Goal: Use online tool/utility: Utilize a website feature to perform a specific function

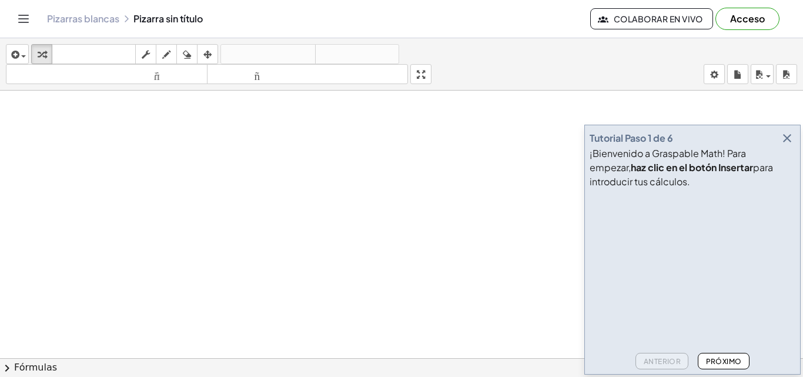
click at [784, 140] on icon "button" at bounding box center [787, 138] width 14 height 14
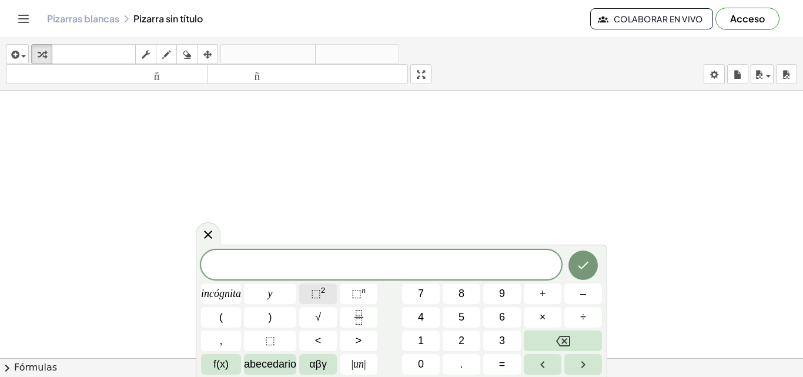
click at [313, 293] on font "⬚" at bounding box center [316, 293] width 10 height 12
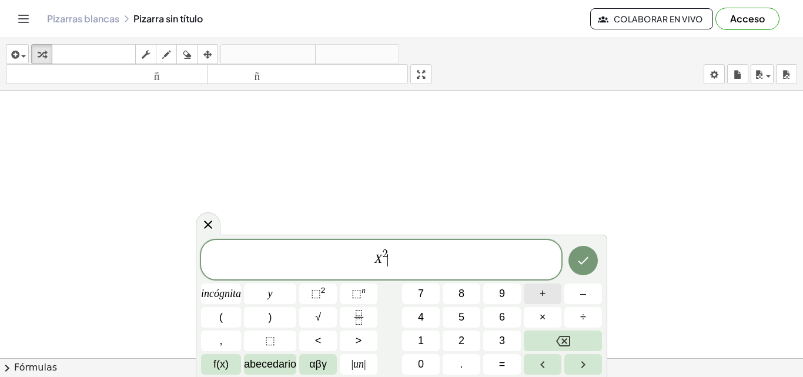
click at [540, 297] on font "+" at bounding box center [543, 293] width 6 height 12
click at [355, 292] on font "⬚" at bounding box center [357, 293] width 10 height 12
click at [408, 265] on span "X 2 + X 4 ​" at bounding box center [381, 260] width 360 height 27
click at [407, 256] on span "X 2 + X 4 ​" at bounding box center [381, 260] width 360 height 27
click at [540, 294] on font "+" at bounding box center [543, 293] width 6 height 12
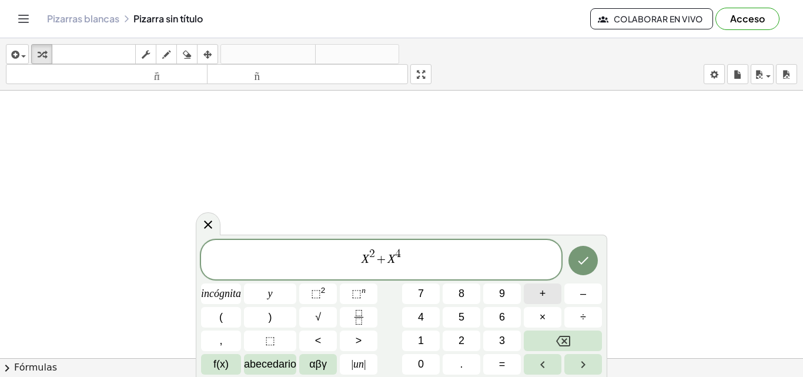
click at [544, 294] on font "+" at bounding box center [543, 293] width 6 height 12
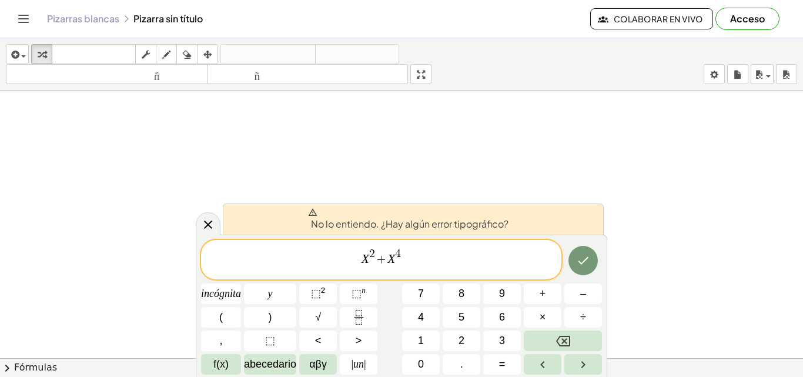
click at [400, 258] on span "4 ​" at bounding box center [398, 253] width 6 height 11
click at [404, 262] on span "X 2 + X 4 ​" at bounding box center [381, 260] width 360 height 27
click at [544, 295] on font "+" at bounding box center [543, 293] width 6 height 12
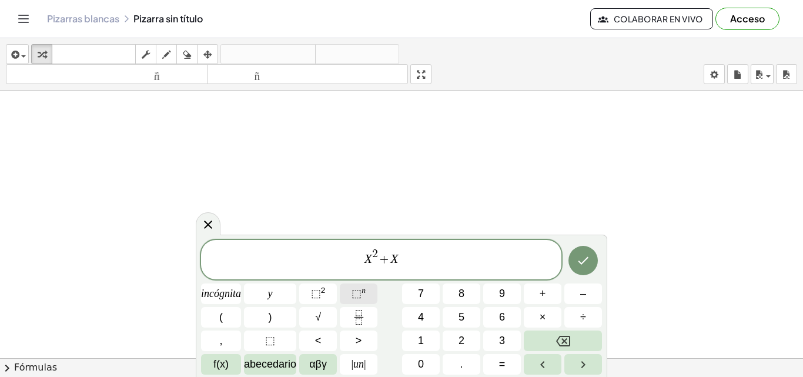
click at [357, 287] on font "⬚" at bounding box center [357, 293] width 10 height 12
click at [541, 295] on font "+" at bounding box center [543, 293] width 6 height 12
click at [395, 253] on span "3 ​ +" at bounding box center [398, 253] width 17 height 11
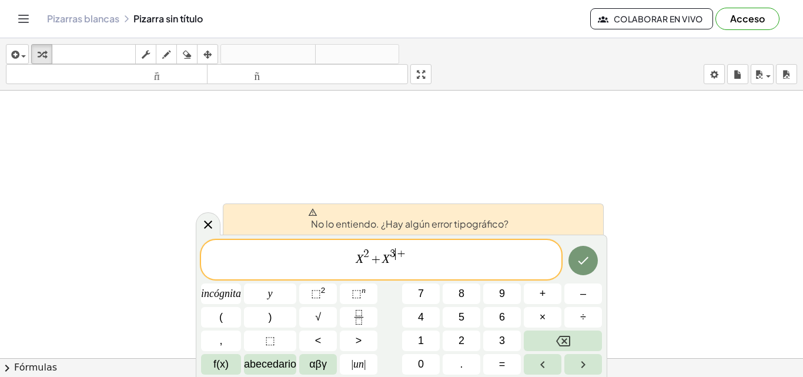
click at [412, 253] on span "X 2 + X 3 ​ +" at bounding box center [381, 260] width 360 height 27
click at [399, 253] on span "+" at bounding box center [401, 253] width 11 height 11
click at [406, 253] on span "3 ​ +" at bounding box center [398, 253] width 17 height 11
click at [541, 289] on font "+" at bounding box center [543, 293] width 6 height 12
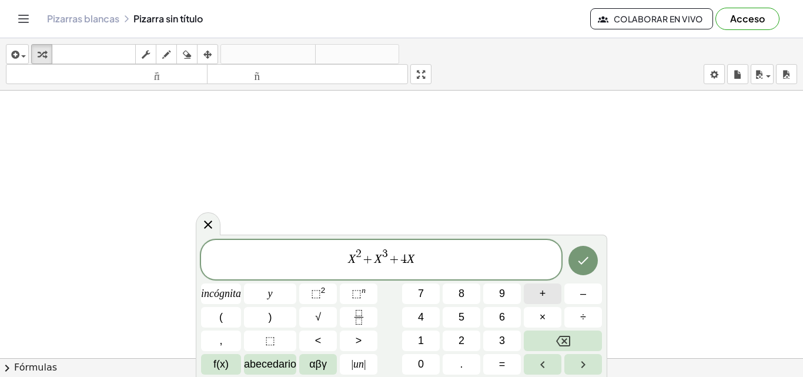
click at [540, 293] on font "+" at bounding box center [543, 293] width 6 height 12
click at [357, 293] on font "⬚" at bounding box center [357, 293] width 10 height 12
click at [435, 259] on span "X 2 + X 3 + 4 X + 2 3 X 3 ​" at bounding box center [381, 260] width 360 height 27
click at [436, 258] on span "X 2 + X 3 + 4 X + 2 3 X 3 ​" at bounding box center [381, 260] width 360 height 27
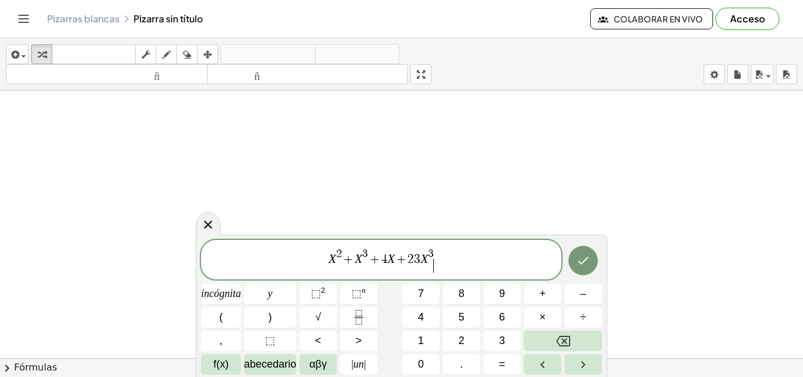
click at [436, 257] on span "X 2 + X 3 + 4 X + 2 3 X 3 ​" at bounding box center [381, 260] width 360 height 27
click at [540, 290] on font "+" at bounding box center [543, 293] width 6 height 12
click at [544, 295] on font "+" at bounding box center [543, 293] width 6 height 12
click at [499, 360] on font "=" at bounding box center [502, 364] width 6 height 12
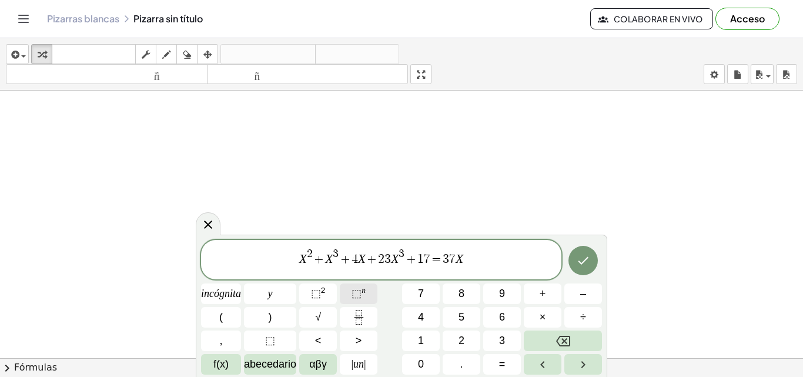
click at [357, 293] on font "⬚" at bounding box center [357, 293] width 10 height 12
click at [584, 258] on icon "Hecho" at bounding box center [583, 260] width 14 height 14
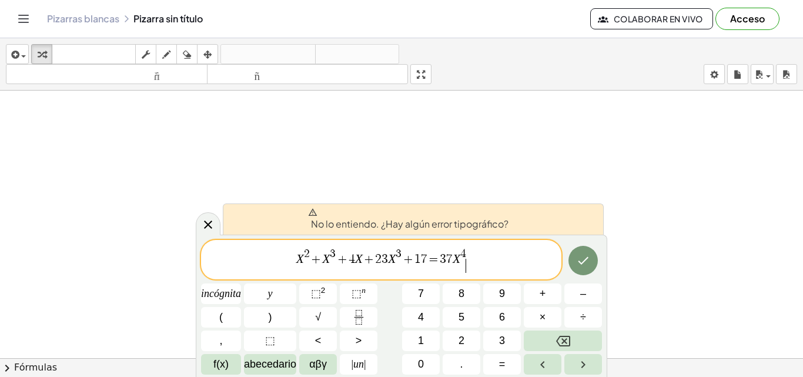
click at [515, 262] on span "X 2 + X 3 + 4 X + 2 3 X 3 + 1 7 = 3 7 X 4 ​" at bounding box center [381, 260] width 360 height 27
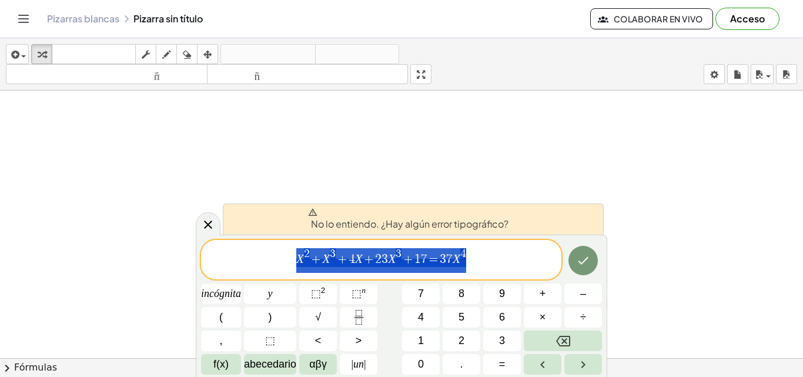
drag, startPoint x: 463, startPoint y: 260, endPoint x: 321, endPoint y: 257, distance: 142.3
drag, startPoint x: 299, startPoint y: 255, endPoint x: 488, endPoint y: 238, distance: 189.5
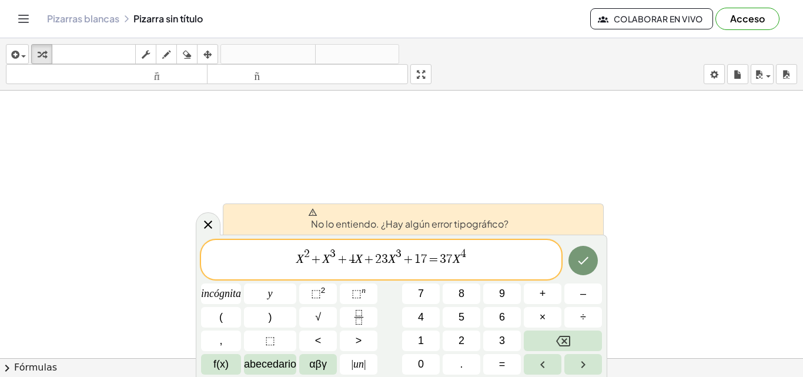
drag, startPoint x: 422, startPoint y: 261, endPoint x: 371, endPoint y: 245, distance: 53.0
click at [371, 245] on div "X 2 + X 3 + 4 X + 2 3 X 3 + 1 ​ 7 = 3 7 X 4" at bounding box center [381, 259] width 360 height 39
click at [560, 271] on span "X 2 + X 3 + 4 X + 2 3 X 3 + 1 7 = 3 7 X 4 ​" at bounding box center [381, 260] width 360 height 27
click at [582, 259] on icon "Hecho" at bounding box center [583, 260] width 14 height 14
drag, startPoint x: 560, startPoint y: 260, endPoint x: 516, endPoint y: 243, distance: 46.7
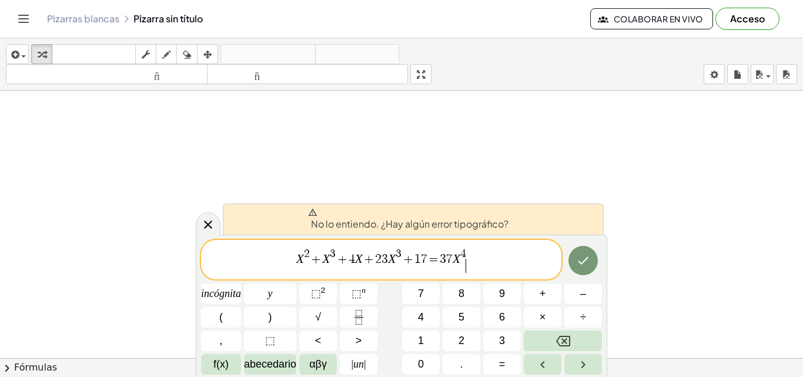
click at [516, 243] on div "X 2 + X 3 + 4 X + 2 3 X 3 + 1 7 = 3 7 X 4 ​" at bounding box center [381, 259] width 360 height 39
click at [206, 223] on icon at bounding box center [208, 224] width 8 height 8
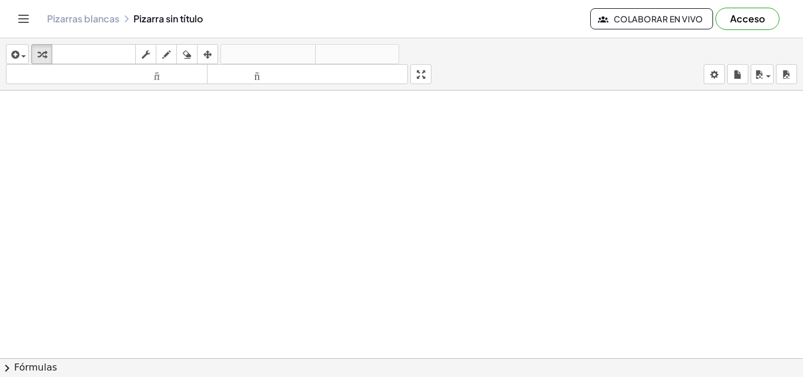
click at [285, 189] on div at bounding box center [401, 292] width 803 height 628
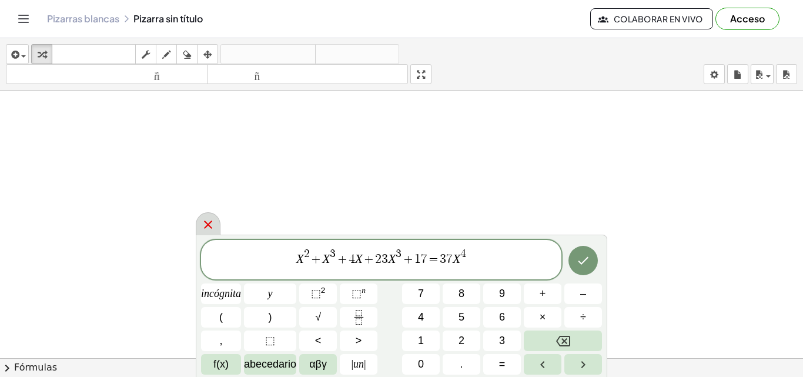
click at [209, 226] on icon at bounding box center [208, 224] width 8 height 8
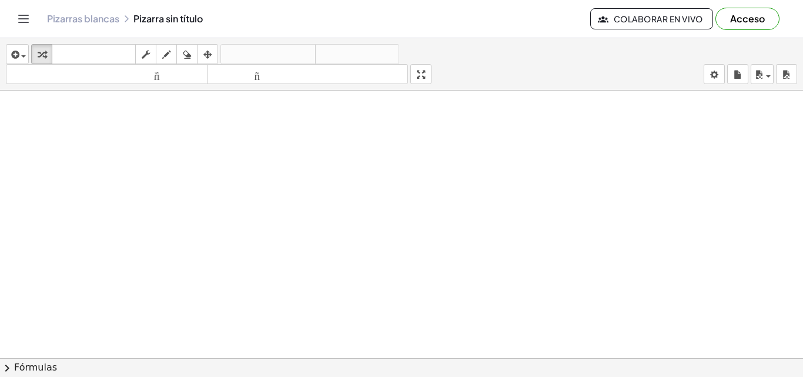
click at [414, 230] on div at bounding box center [401, 292] width 803 height 628
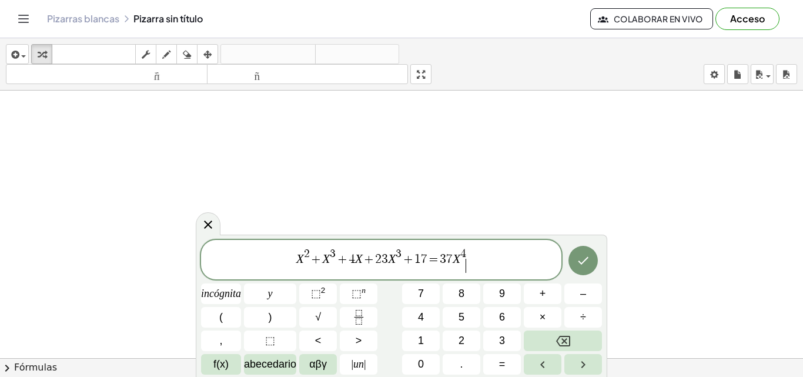
drag, startPoint x: 560, startPoint y: 271, endPoint x: 372, endPoint y: 198, distance: 201.4
click at [431, 210] on body "Actividades matemáticas fáciles de comprender Empezar Banco de actividades Trab…" at bounding box center [401, 188] width 803 height 377
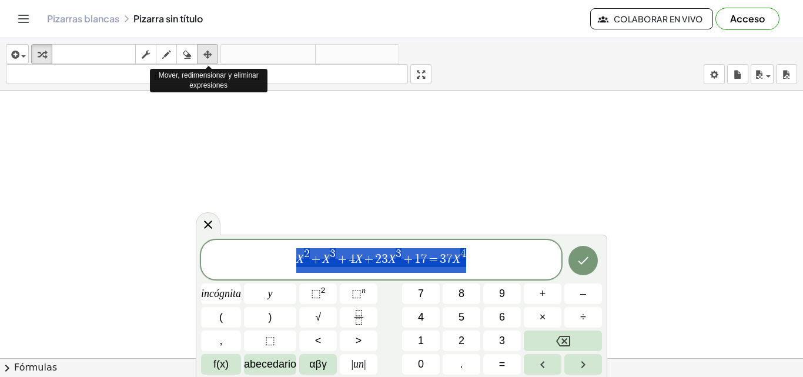
click at [208, 55] on icon "button" at bounding box center [207, 55] width 8 height 14
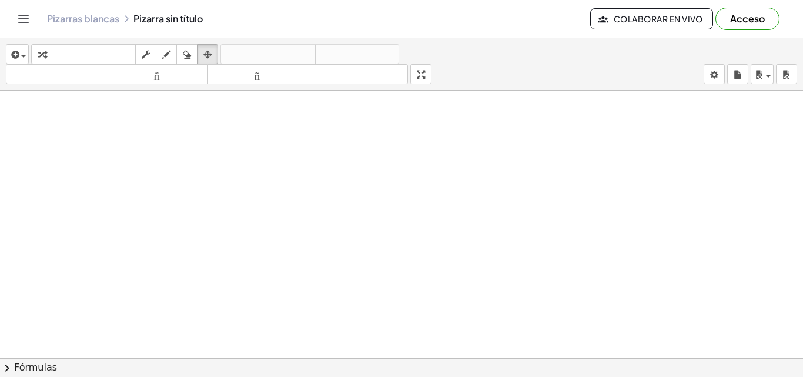
click at [196, 144] on div at bounding box center [401, 292] width 803 height 628
drag, startPoint x: 182, startPoint y: 148, endPoint x: 254, endPoint y: 152, distance: 72.5
click at [254, 152] on div at bounding box center [401, 292] width 803 height 628
click at [242, 159] on div at bounding box center [401, 292] width 803 height 628
click at [210, 52] on icon "button" at bounding box center [207, 55] width 8 height 14
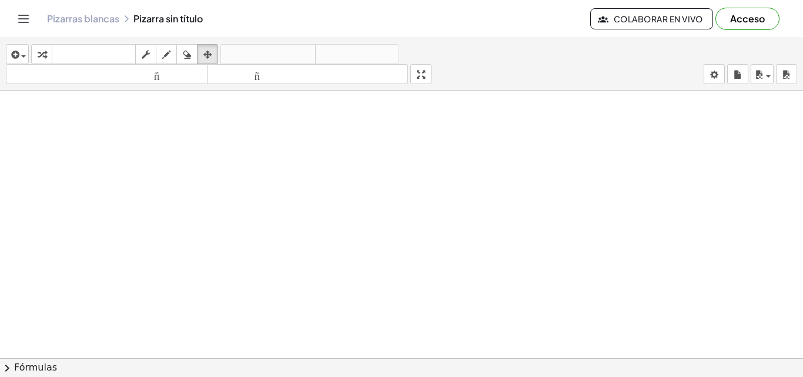
click at [213, 72] on font "tamaño_del_formato" at bounding box center [308, 74] width 196 height 11
click at [238, 154] on div at bounding box center [401, 292] width 803 height 628
drag, startPoint x: 238, startPoint y: 154, endPoint x: 581, endPoint y: 223, distance: 350.1
click at [581, 223] on div at bounding box center [401, 292] width 803 height 628
click at [25, 366] on font "Fórmulas" at bounding box center [35, 367] width 43 height 11
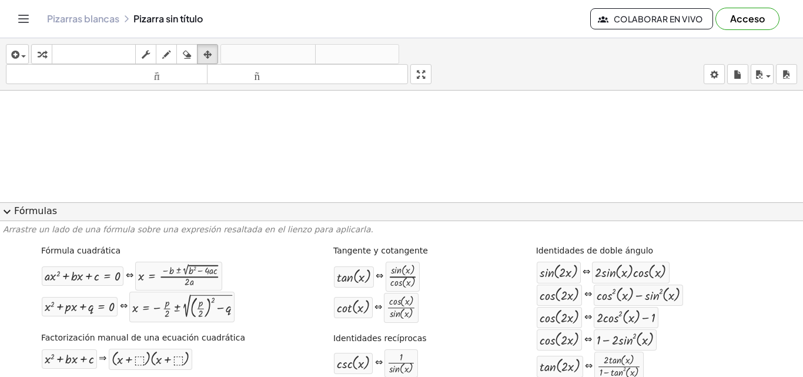
click at [7, 212] on span "expand_more" at bounding box center [7, 212] width 14 height 14
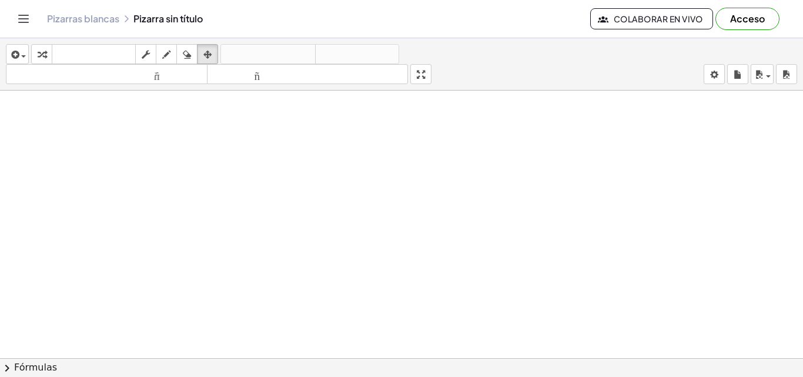
click at [17, 15] on icon "Cambiar navegación" at bounding box center [23, 19] width 14 height 14
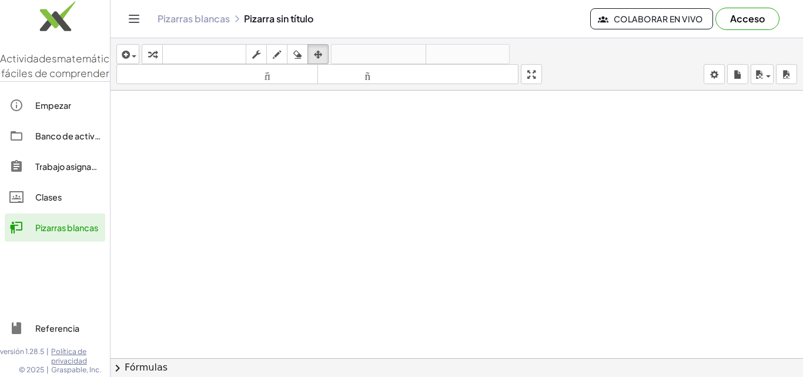
click at [74, 233] on font "Pizarras blancas" at bounding box center [66, 227] width 63 height 11
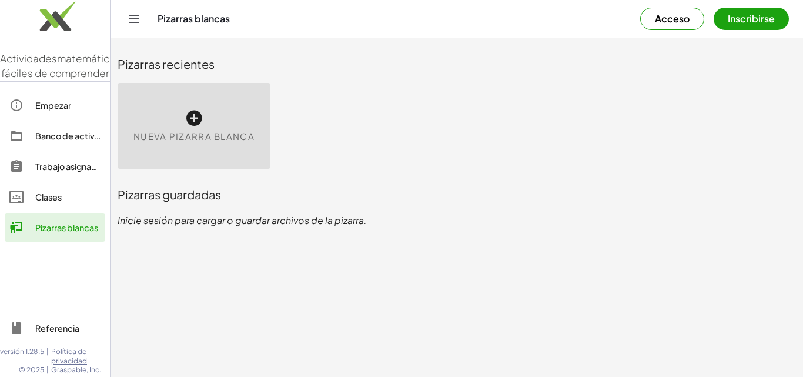
click at [189, 134] on font "Nueva pizarra blanca" at bounding box center [193, 136] width 121 height 11
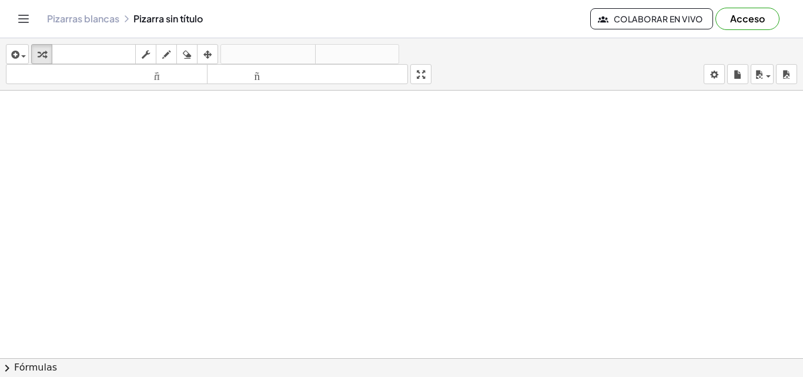
click at [219, 87] on div "insertar Seleccione uno: Expresión matemática Función Texto Vídeo de YouTube Gr…" at bounding box center [401, 64] width 803 height 52
click at [674, 16] on font "Colaborar en vivo" at bounding box center [658, 19] width 89 height 11
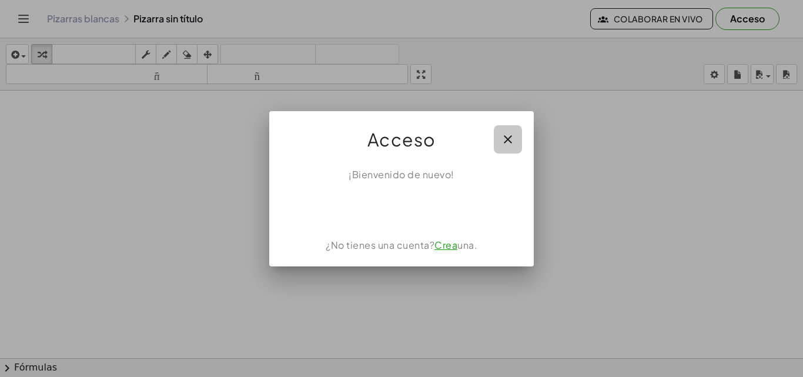
click at [508, 140] on icon "button" at bounding box center [508, 139] width 14 height 14
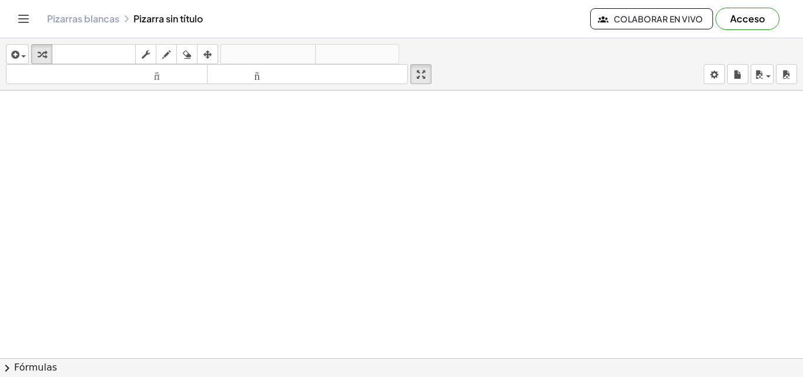
drag, startPoint x: 427, startPoint y: 68, endPoint x: 427, endPoint y: 119, distance: 51.1
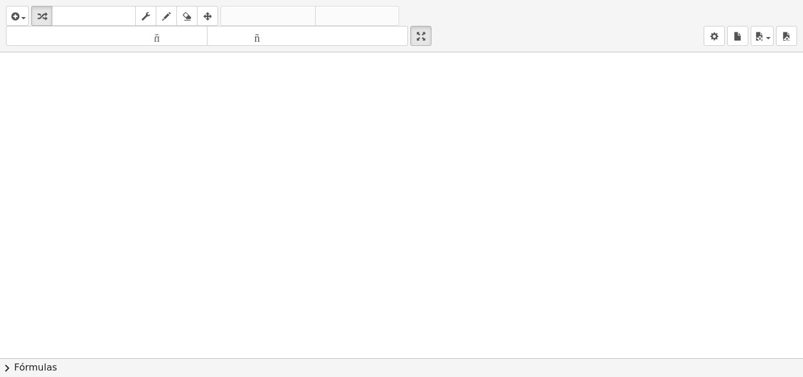
click at [427, 119] on div "insertar Seleccione uno: Expresión matemática Función Texto Vídeo de YouTube Gr…" at bounding box center [401, 188] width 803 height 377
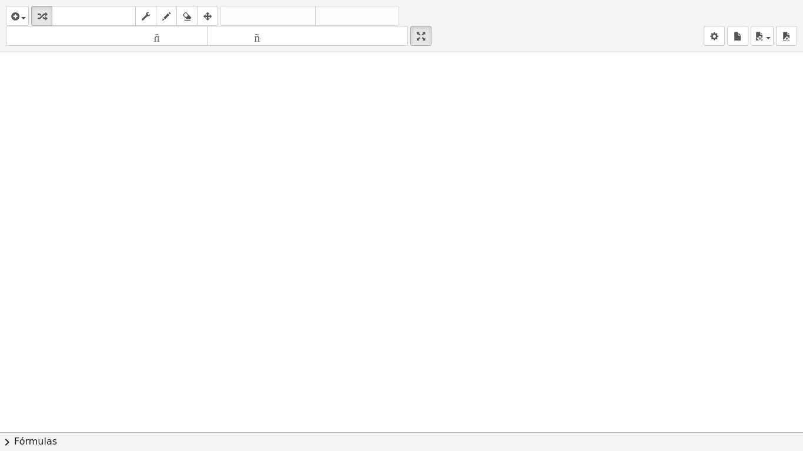
click at [567, 108] on div at bounding box center [401, 432] width 803 height 761
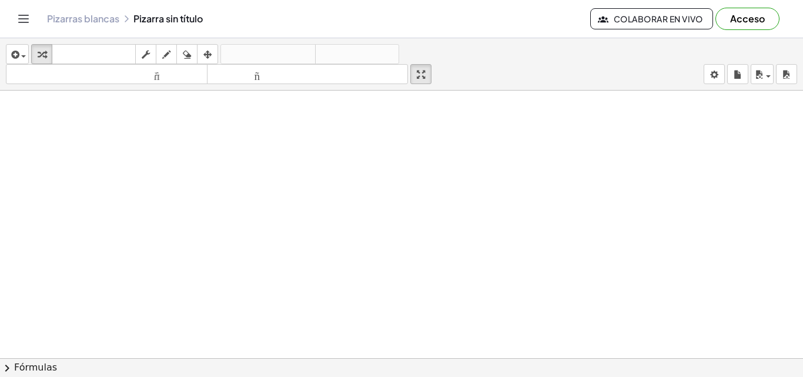
click at [96, 15] on font "Pizarras blancas" at bounding box center [83, 18] width 72 height 12
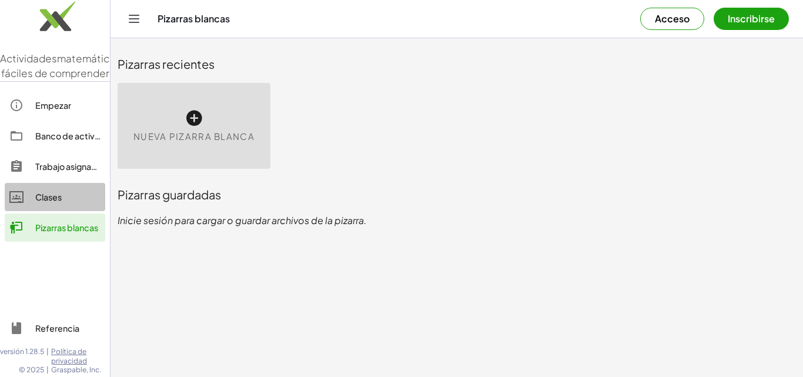
click at [52, 202] on font "Clases" at bounding box center [48, 197] width 26 height 11
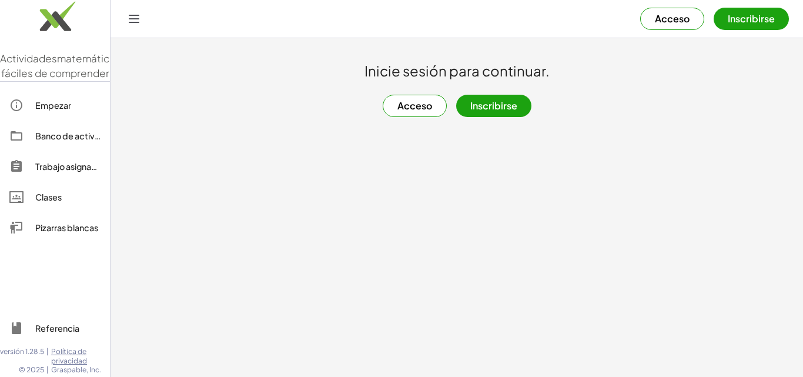
click at [425, 105] on font "Acceso" at bounding box center [414, 105] width 35 height 12
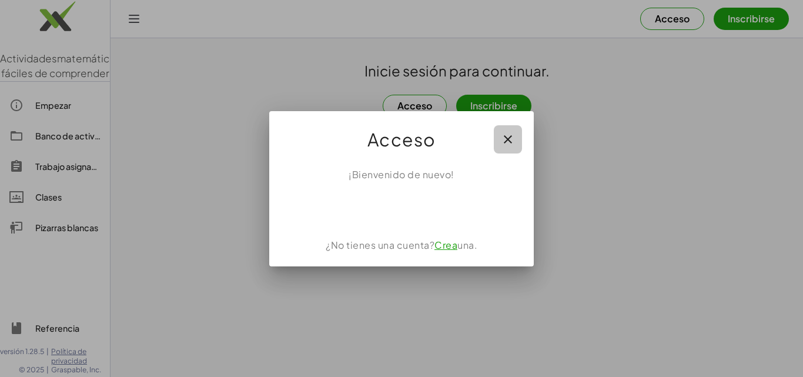
click at [506, 133] on icon "button" at bounding box center [508, 139] width 14 height 14
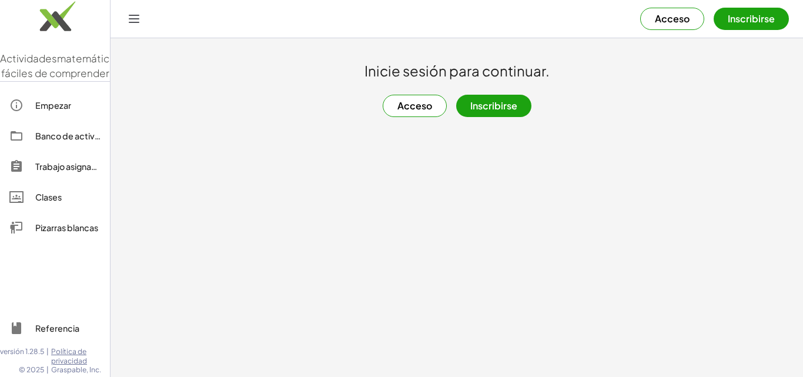
click at [498, 112] on button "Inscribirse" at bounding box center [493, 106] width 75 height 22
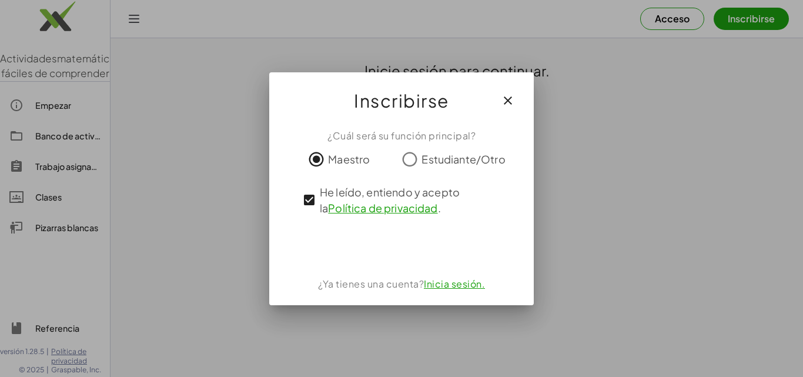
click at [457, 282] on font "Inicia sesión." at bounding box center [454, 283] width 61 height 12
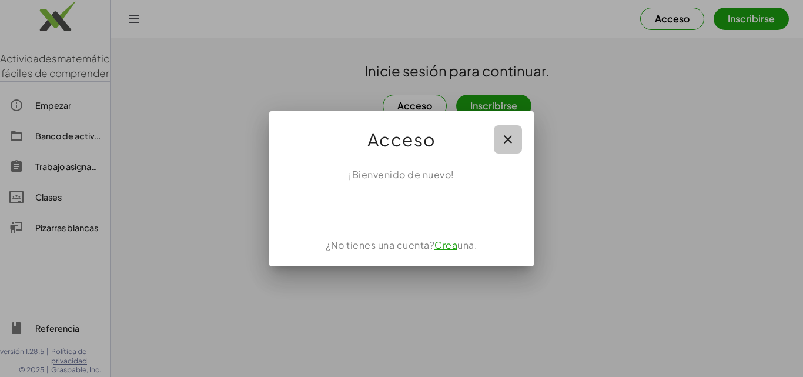
click at [509, 140] on icon "button" at bounding box center [508, 139] width 14 height 14
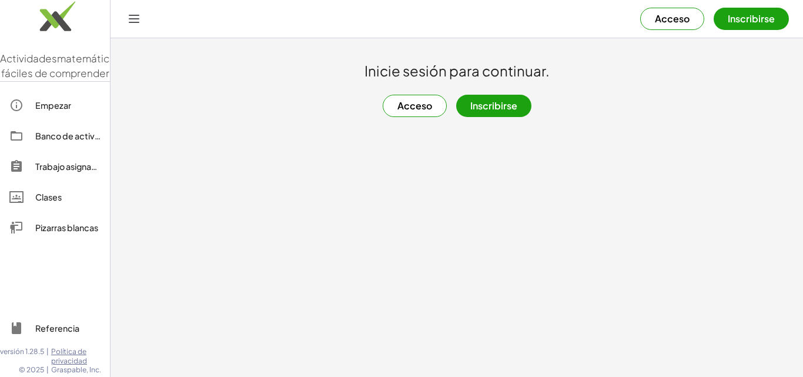
click at [62, 141] on font "Banco de actividades" at bounding box center [78, 136] width 87 height 11
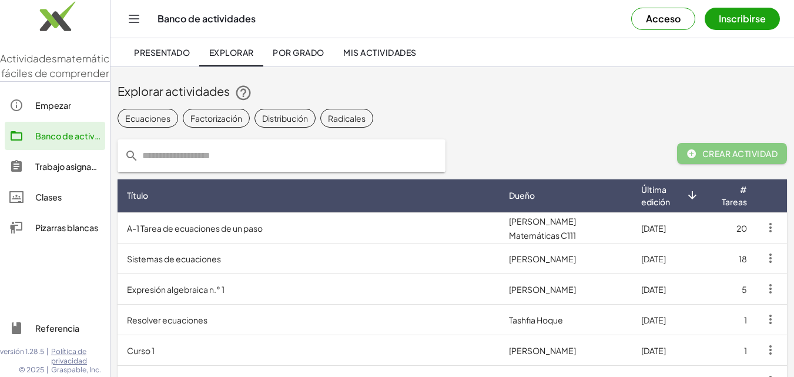
click at [179, 261] on font "Sistemas de ecuaciones" at bounding box center [174, 258] width 94 height 11
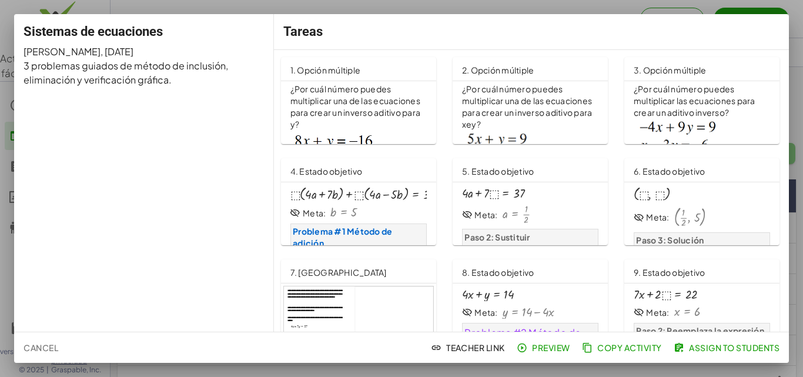
click at [378, 190] on div at bounding box center [386, 194] width 192 height 15
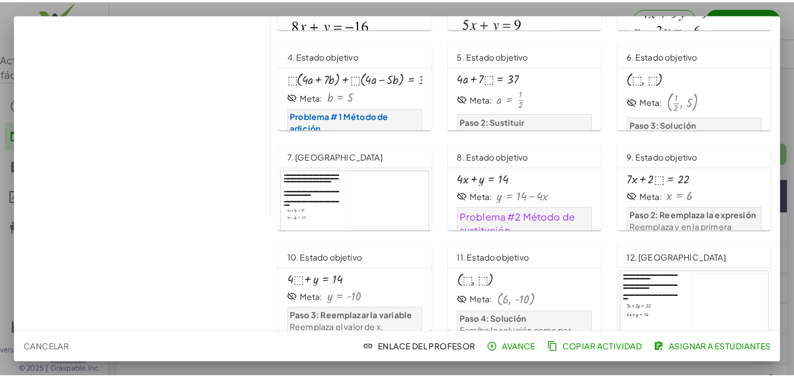
scroll to position [325, 0]
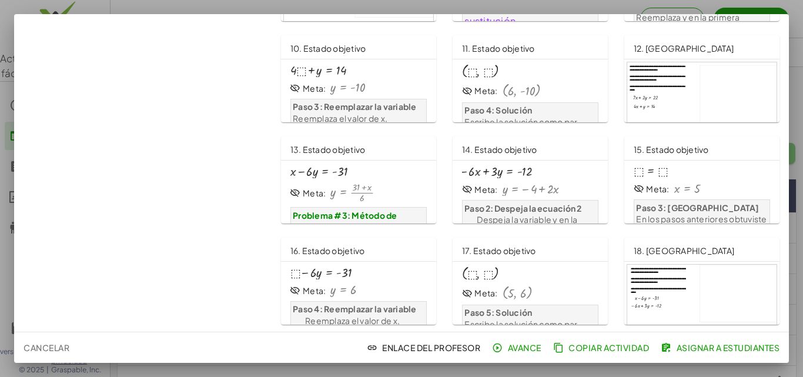
click at [322, 283] on div "+ ⬚ − · 6 · y = - 31 Meta: y = 6 Paso 4: Reemplazar la variable Reemplaza el va…" at bounding box center [358, 300] width 136 height 68
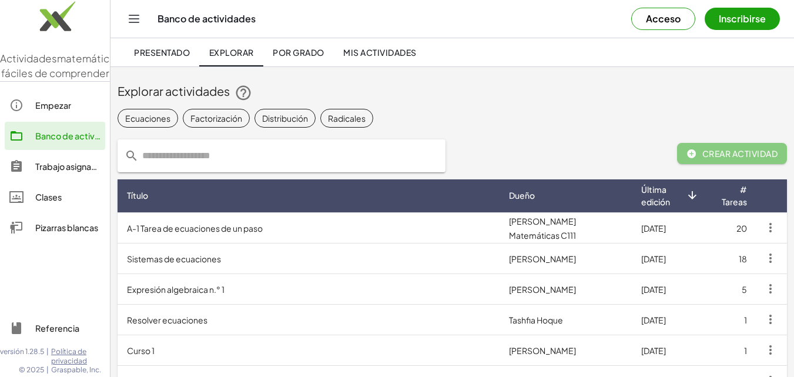
click at [136, 24] on icon "Cambiar navegación" at bounding box center [134, 19] width 14 height 14
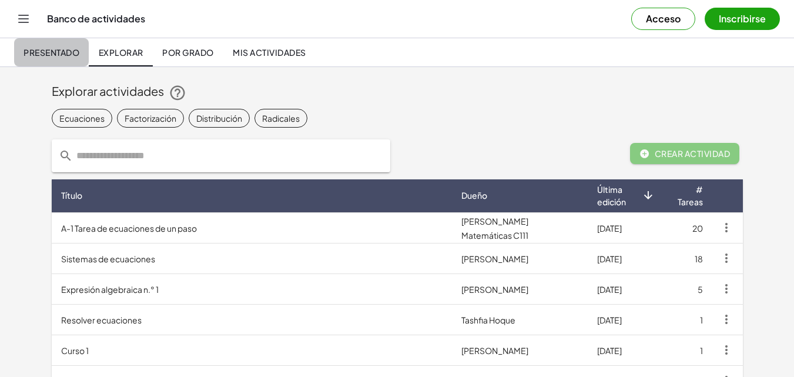
click at [52, 46] on link "Presentado" at bounding box center [51, 52] width 75 height 28
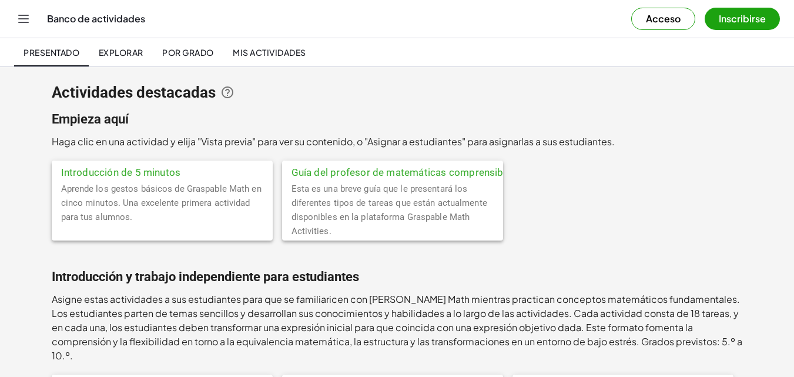
click at [21, 20] on icon "Cambiar navegación" at bounding box center [23, 19] width 14 height 14
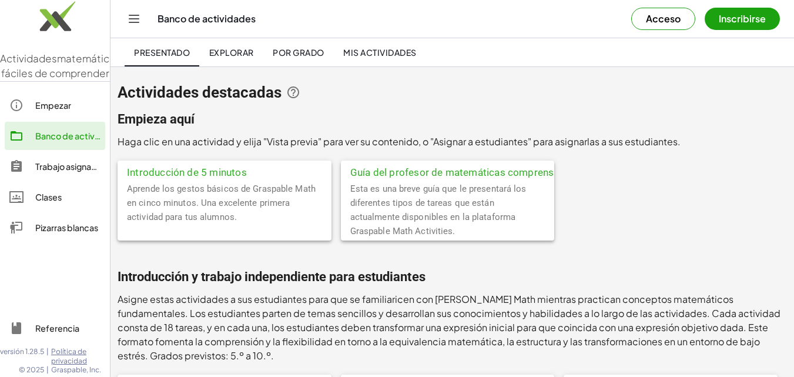
click at [51, 233] on font "Pizarras blancas" at bounding box center [66, 227] width 63 height 11
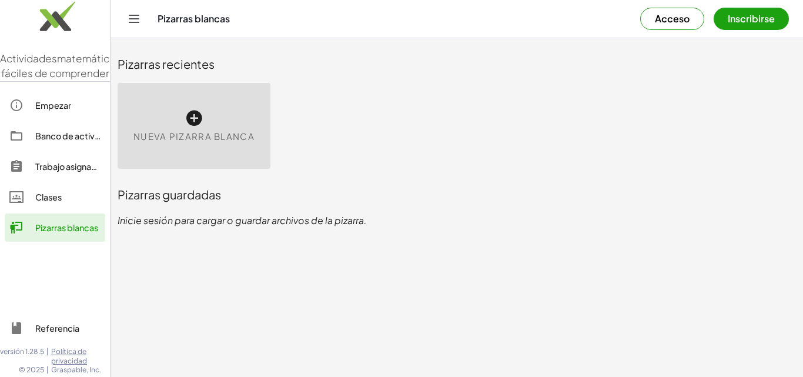
click at [196, 125] on icon at bounding box center [194, 118] width 19 height 19
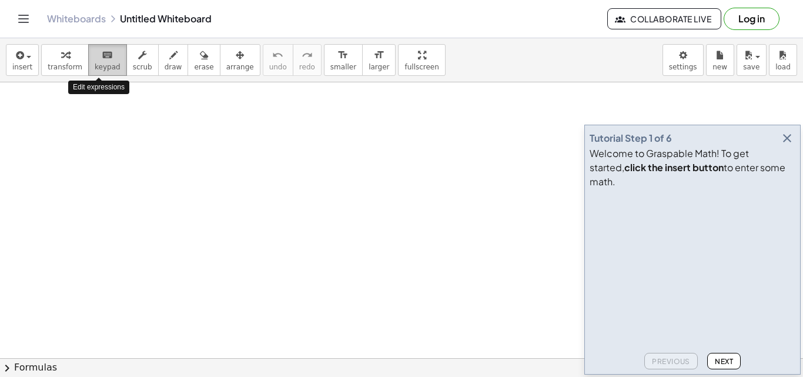
click at [107, 66] on span "keypad" at bounding box center [108, 67] width 26 height 8
click at [135, 66] on span "scrub" at bounding box center [142, 67] width 19 height 8
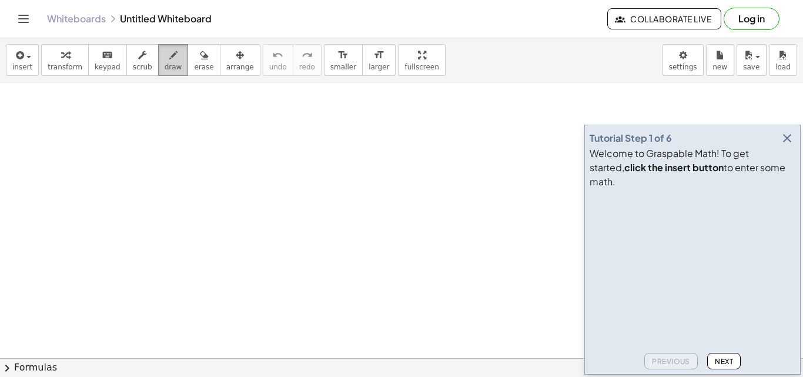
click at [165, 65] on span "draw" at bounding box center [174, 67] width 18 height 8
click at [188, 65] on button "erase" at bounding box center [204, 60] width 32 height 32
click at [226, 65] on span "arrange" at bounding box center [240, 67] width 28 height 8
click at [657, 282] on video at bounding box center [678, 237] width 176 height 88
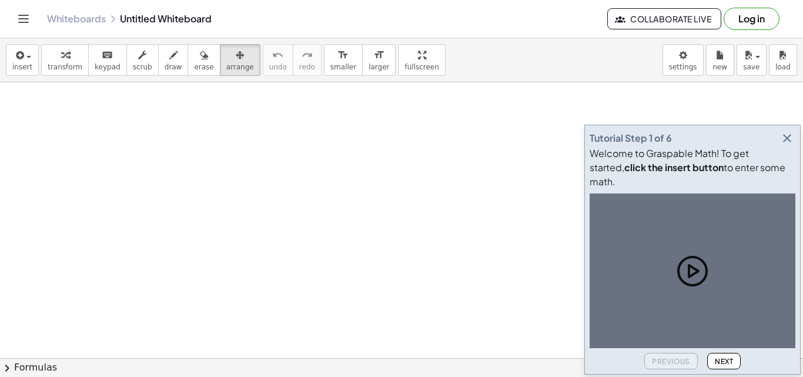
click at [721, 355] on button "Next" at bounding box center [724, 361] width 34 height 16
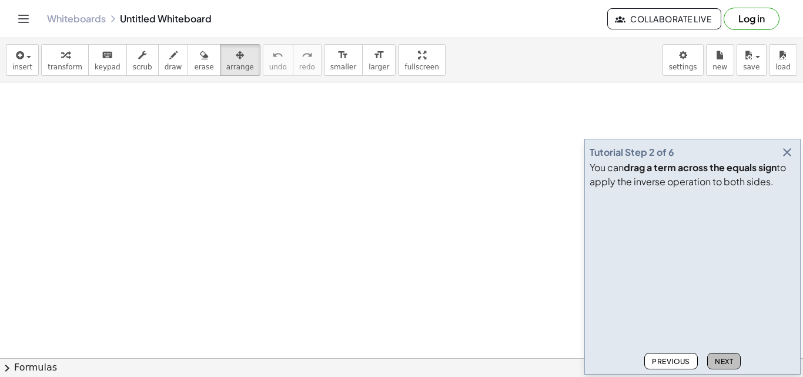
click at [722, 357] on span "Next" at bounding box center [724, 361] width 18 height 9
click at [723, 357] on span "Next" at bounding box center [724, 361] width 18 height 9
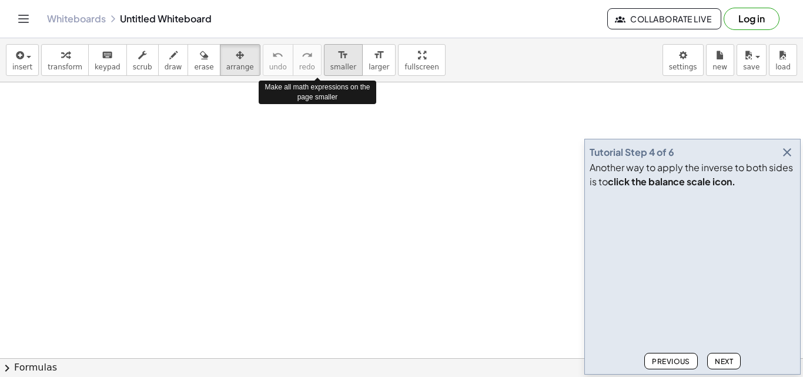
click at [337, 59] on icon "format_size" at bounding box center [342, 55] width 11 height 14
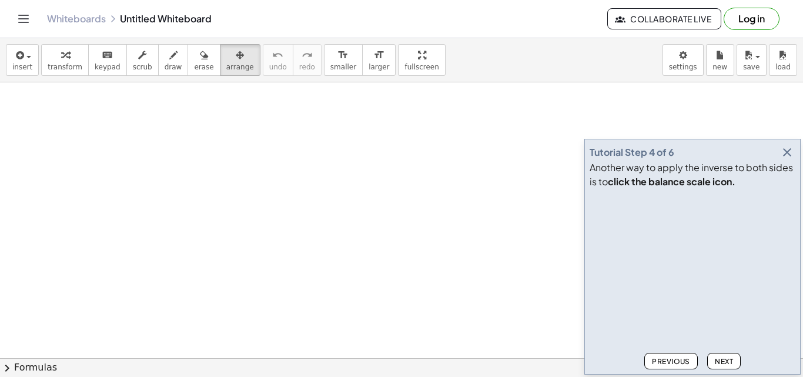
drag, startPoint x: 309, startPoint y: 162, endPoint x: 338, endPoint y: 172, distance: 30.5
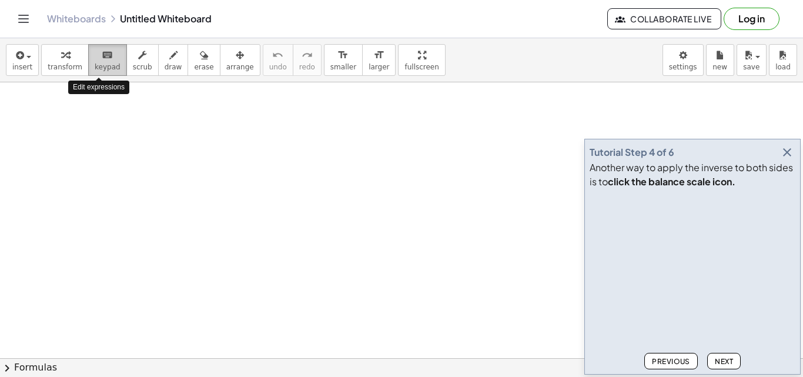
click at [101, 69] on span "keypad" at bounding box center [108, 67] width 26 height 8
click at [787, 153] on icon "button" at bounding box center [787, 152] width 14 height 14
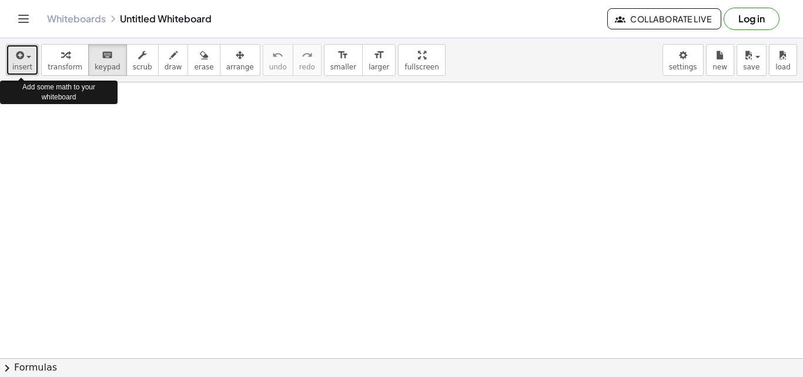
click at [28, 58] on div "button" at bounding box center [22, 55] width 20 height 14
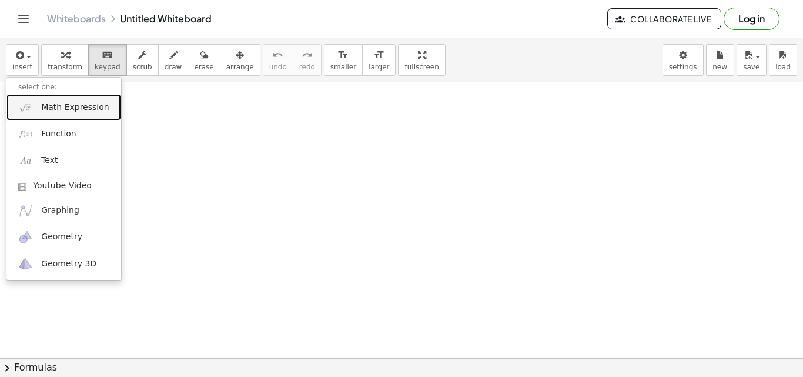
click at [77, 109] on span "Math Expression" at bounding box center [75, 108] width 68 height 12
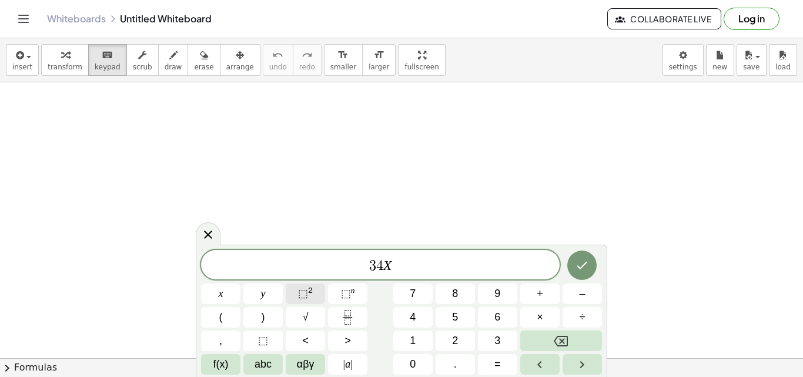
click at [308, 291] on sup "2" at bounding box center [310, 290] width 5 height 9
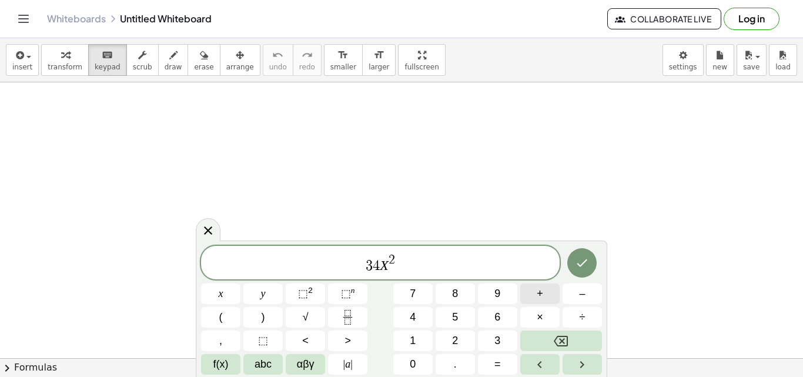
click at [541, 293] on span "+" at bounding box center [540, 294] width 6 height 16
click at [347, 291] on span "⬚" at bounding box center [346, 293] width 10 height 12
click at [417, 265] on span "3 4 X 2 + 1 7 2 ​" at bounding box center [380, 263] width 359 height 21
click at [540, 293] on span "+" at bounding box center [540, 294] width 6 height 16
click at [346, 292] on span "⬚" at bounding box center [346, 293] width 10 height 12
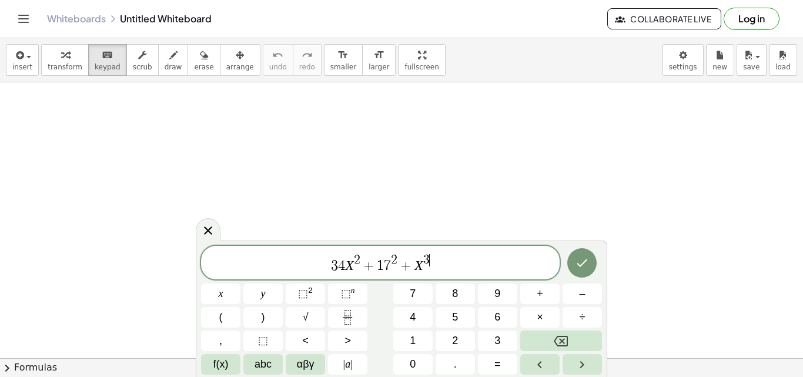
click at [429, 265] on span "3 ​" at bounding box center [426, 260] width 6 height 13
click at [432, 264] on span "3 4 X 2 + 1 7 2 + X 3 ​" at bounding box center [380, 263] width 359 height 21
click at [344, 292] on span "⬚" at bounding box center [346, 293] width 10 height 12
click at [450, 264] on span "3 4 X 2 + 1 7 2 + X 3 − X 4 ​" at bounding box center [380, 263] width 359 height 21
click at [497, 360] on span "=" at bounding box center [497, 364] width 6 height 16
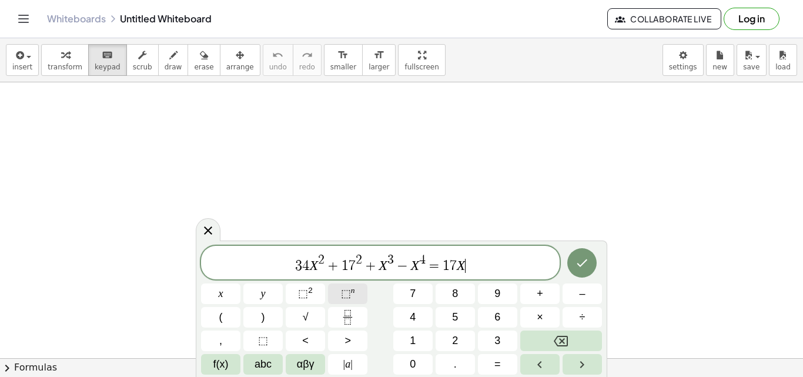
click at [353, 292] on sup "n" at bounding box center [353, 290] width 4 height 9
click at [586, 263] on icon "Done" at bounding box center [582, 263] width 14 height 14
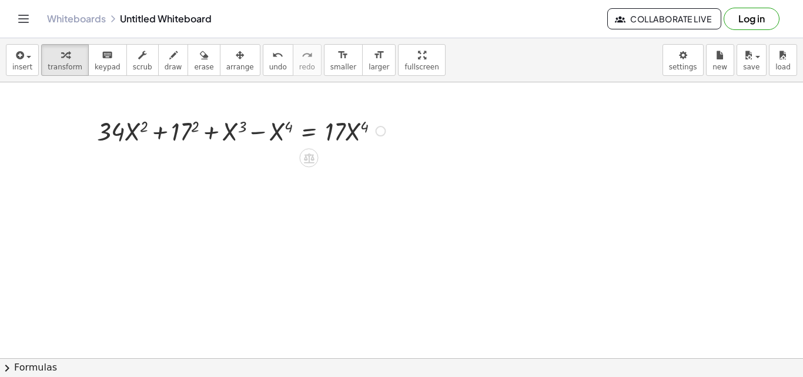
click at [252, 131] on div at bounding box center [243, 130] width 304 height 35
click at [170, 129] on div at bounding box center [243, 130] width 304 height 35
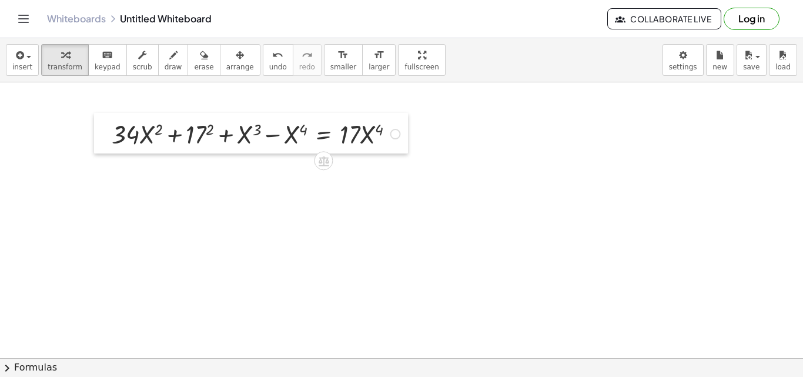
drag, startPoint x: 96, startPoint y: 113, endPoint x: 111, endPoint y: 116, distance: 15.0
click at [111, 116] on div at bounding box center [103, 133] width 18 height 41
drag, startPoint x: 166, startPoint y: 123, endPoint x: 135, endPoint y: 119, distance: 31.5
click at [135, 119] on div at bounding box center [258, 133] width 304 height 35
drag, startPoint x: 154, startPoint y: 132, endPoint x: 132, endPoint y: 126, distance: 23.3
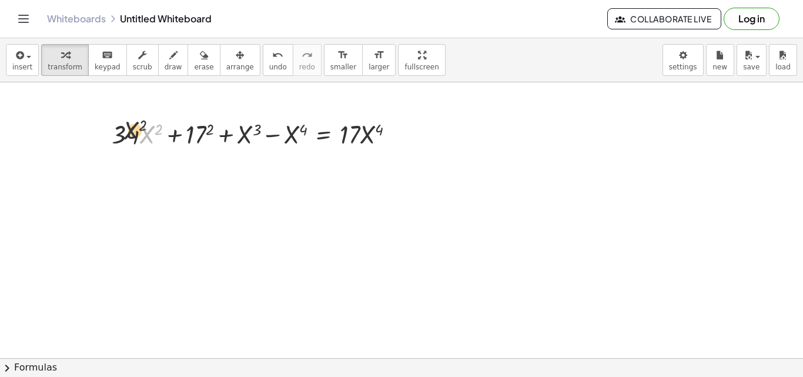
click at [132, 126] on div at bounding box center [258, 133] width 304 height 35
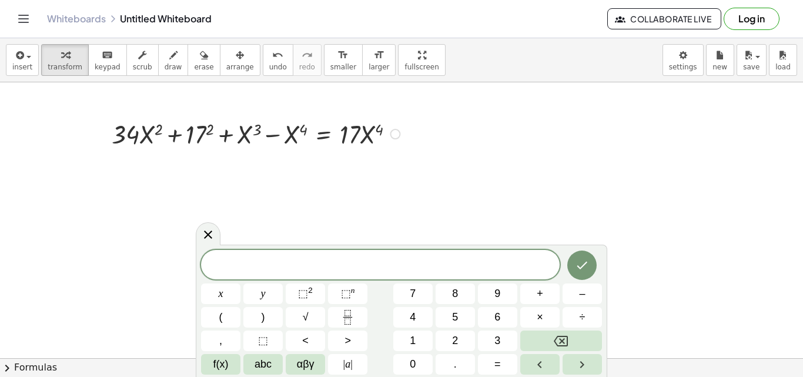
click at [343, 132] on div at bounding box center [258, 133] width 304 height 35
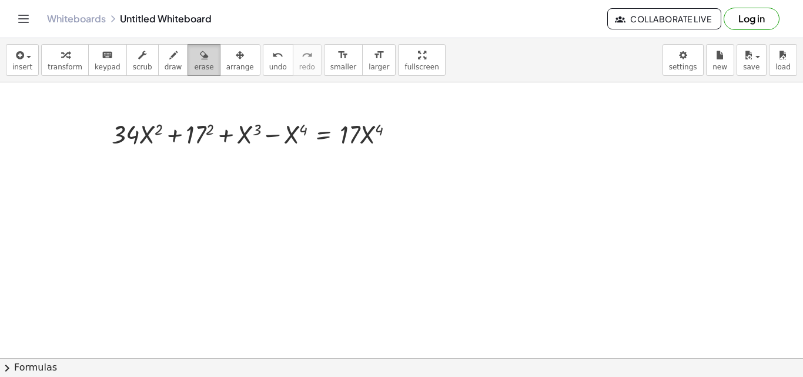
click at [200, 52] on icon "button" at bounding box center [204, 55] width 8 height 14
drag, startPoint x: 255, startPoint y: 126, endPoint x: 305, endPoint y: 133, distance: 49.8
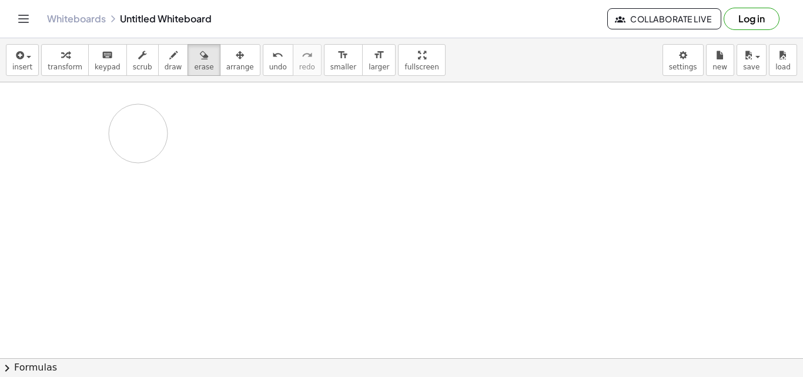
drag, startPoint x: 421, startPoint y: 133, endPoint x: 138, endPoint y: 133, distance: 282.8
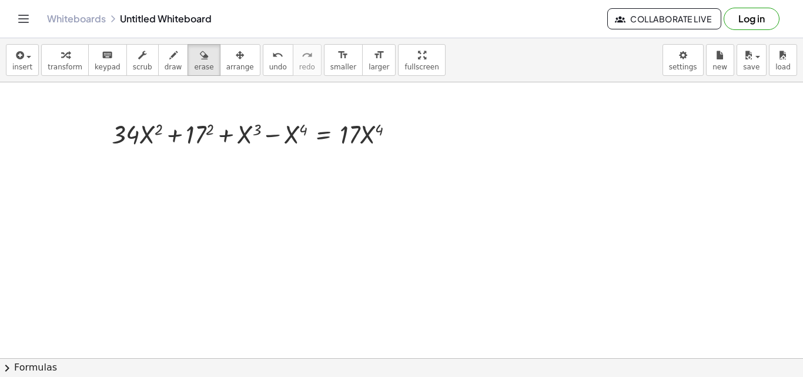
drag, startPoint x: 290, startPoint y: 132, endPoint x: 422, endPoint y: 134, distance: 131.7
drag, startPoint x: 270, startPoint y: 135, endPoint x: 451, endPoint y: 138, distance: 180.5
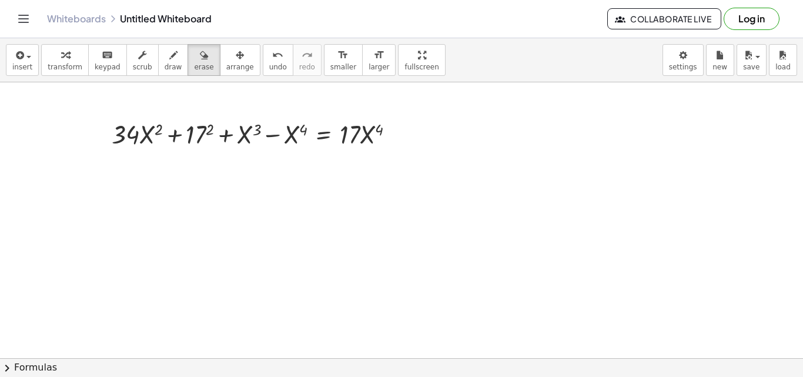
drag, startPoint x: 269, startPoint y: 131, endPoint x: 416, endPoint y: 139, distance: 147.2
drag, startPoint x: 285, startPoint y: 129, endPoint x: 427, endPoint y: 135, distance: 142.4
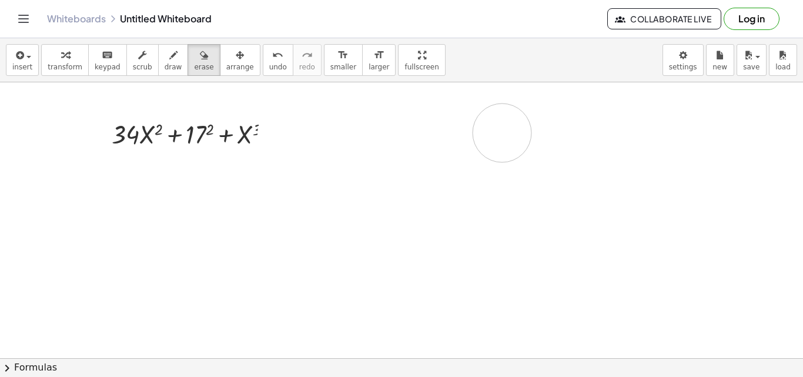
drag, startPoint x: 287, startPoint y: 133, endPoint x: 504, endPoint y: 133, distance: 217.5
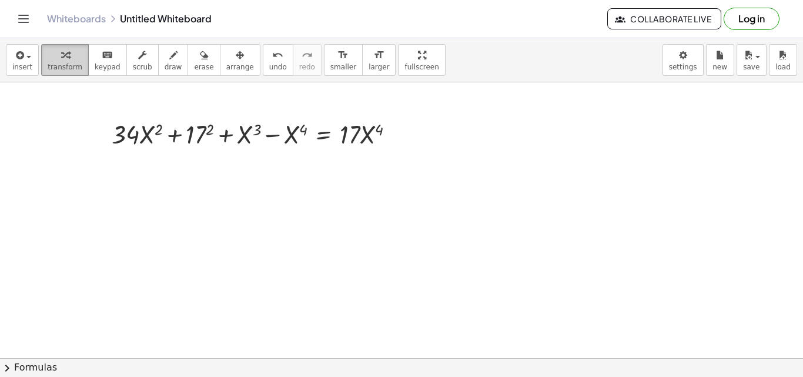
click at [61, 62] on icon "button" at bounding box center [65, 55] width 8 height 14
drag, startPoint x: 290, startPoint y: 130, endPoint x: 409, endPoint y: 128, distance: 119.4
click at [409, 128] on div at bounding box center [258, 133] width 304 height 35
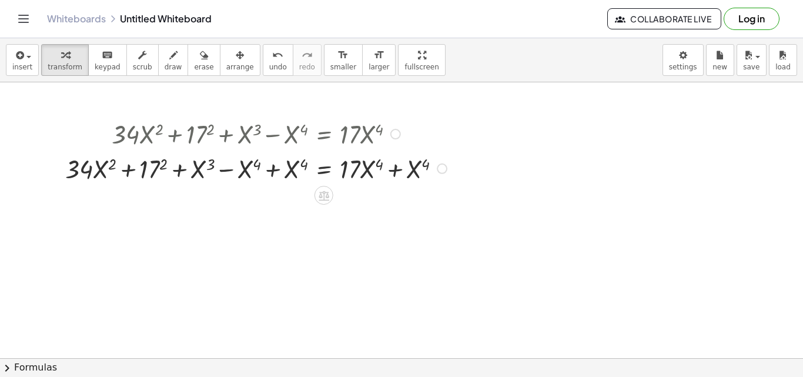
click at [331, 156] on div at bounding box center [257, 167] width 397 height 35
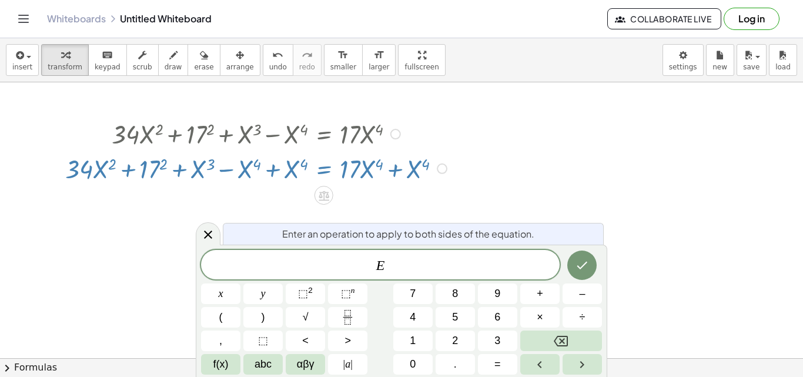
click at [352, 163] on div at bounding box center [257, 167] width 397 height 35
click at [200, 54] on icon "button" at bounding box center [204, 55] width 8 height 14
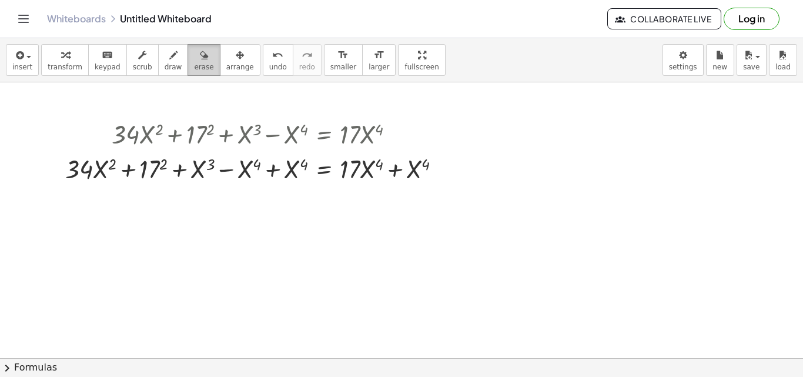
click at [200, 58] on icon "button" at bounding box center [204, 55] width 8 height 14
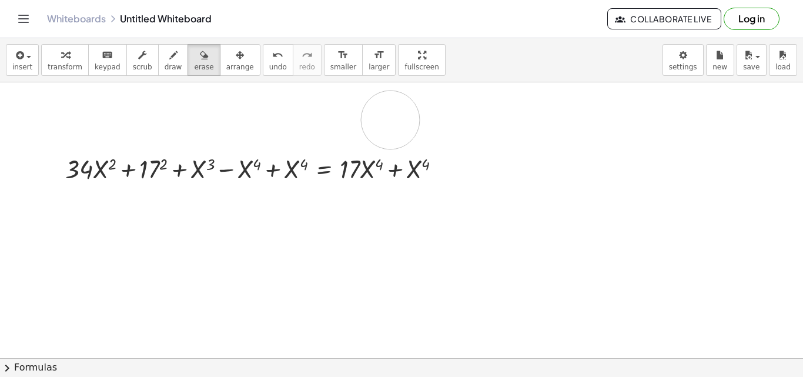
drag, startPoint x: 115, startPoint y: 117, endPoint x: 390, endPoint y: 123, distance: 275.2
drag, startPoint x: 389, startPoint y: 141, endPoint x: 131, endPoint y: 132, distance: 258.8
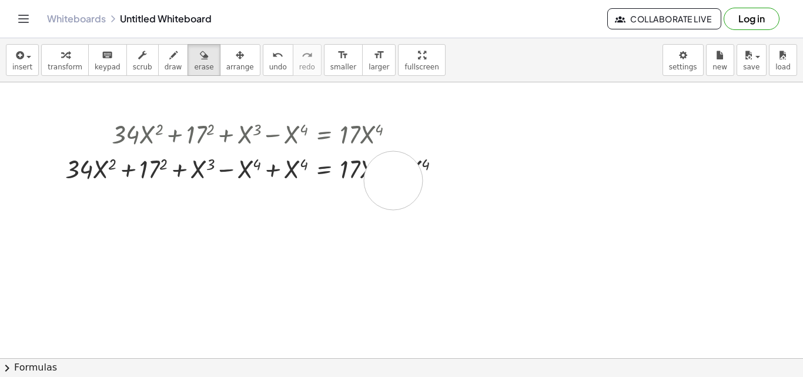
drag, startPoint x: 127, startPoint y: 132, endPoint x: 393, endPoint y: 180, distance: 270.6
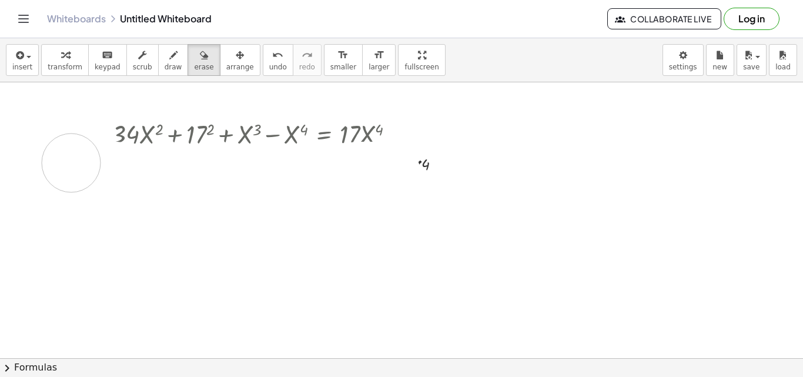
drag, startPoint x: 389, startPoint y: 172, endPoint x: 71, endPoint y: 163, distance: 318.2
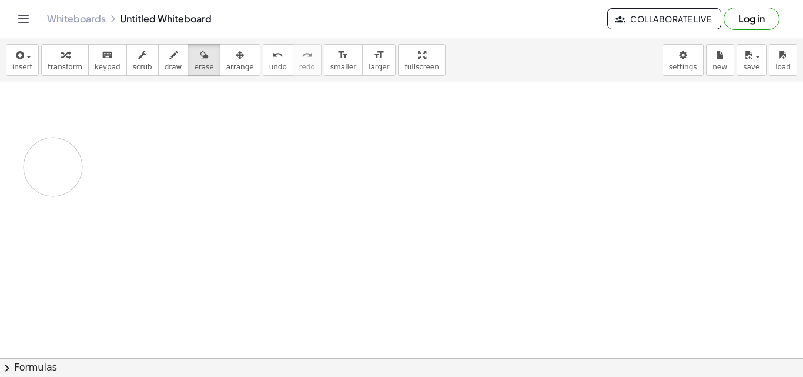
drag, startPoint x: 109, startPoint y: 128, endPoint x: 102, endPoint y: 155, distance: 28.7
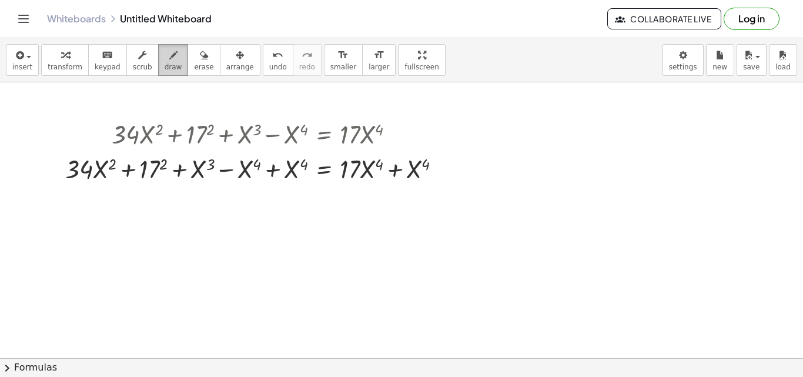
click at [169, 61] on icon "button" at bounding box center [173, 55] width 8 height 14
drag, startPoint x: 166, startPoint y: 211, endPoint x: 206, endPoint y: 218, distance: 40.5
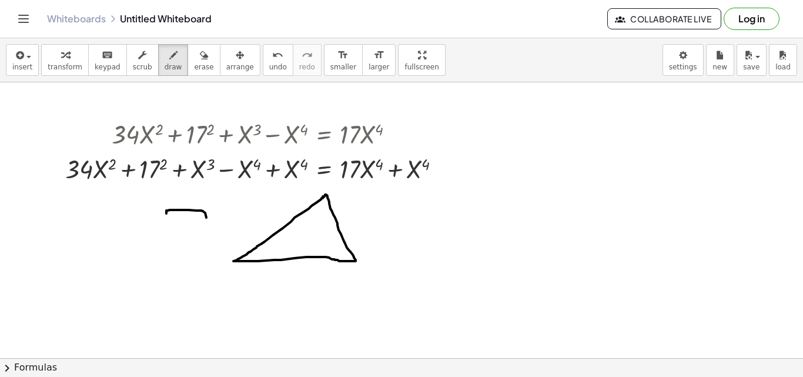
drag, startPoint x: 325, startPoint y: 196, endPoint x: 305, endPoint y: 266, distance: 73.3
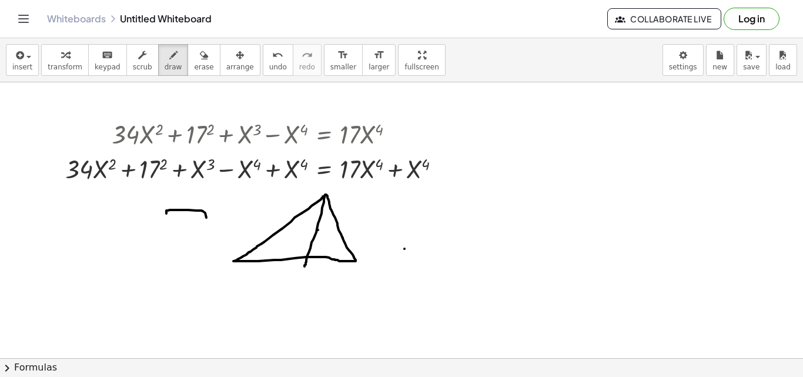
drag, startPoint x: 343, startPoint y: 238, endPoint x: 318, endPoint y: 230, distance: 25.8
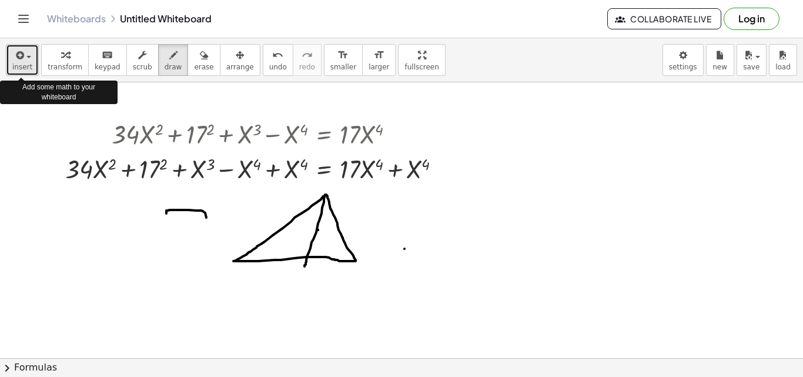
click at [26, 55] on div "button" at bounding box center [22, 55] width 20 height 14
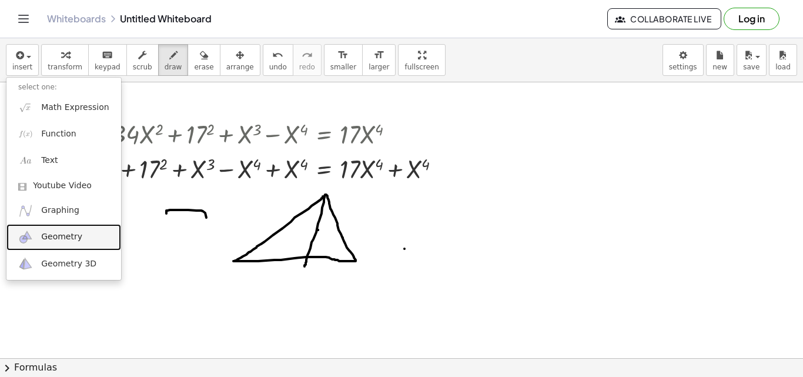
click at [65, 239] on span "Geometry" at bounding box center [61, 237] width 41 height 12
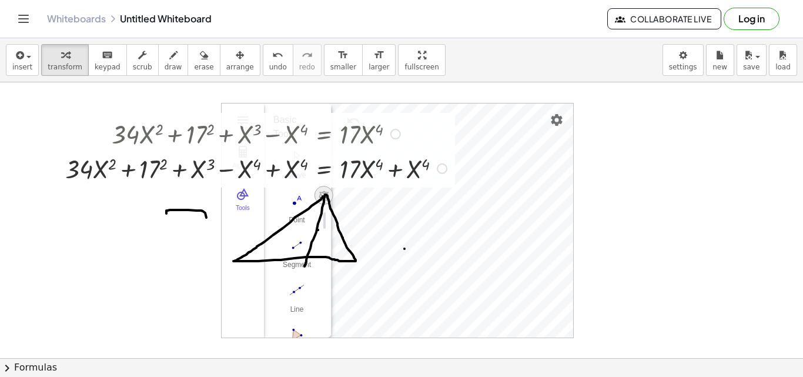
click at [323, 192] on icon at bounding box center [324, 196] width 11 height 10
click at [221, 243] on div "Algebra Tools GeoGebra Geometry Basic Tools Move Point Segment Line Polygon Cir…" at bounding box center [397, 220] width 353 height 235
click at [296, 225] on button "Polygon" at bounding box center [296, 230] width 47 height 42
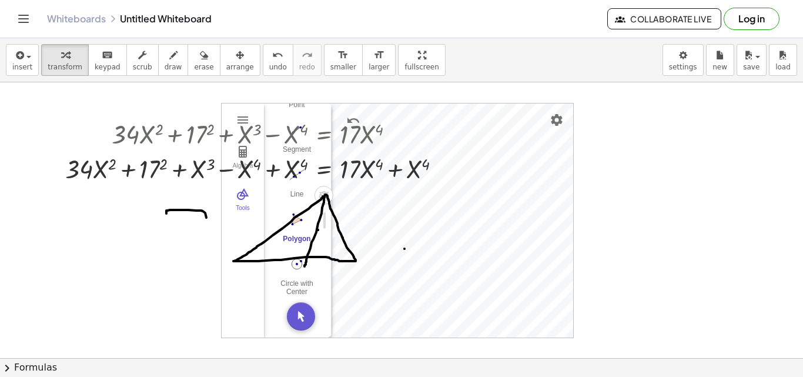
click at [295, 210] on img "Polygon. Select all vertices, then first vertex again" at bounding box center [296, 219] width 47 height 19
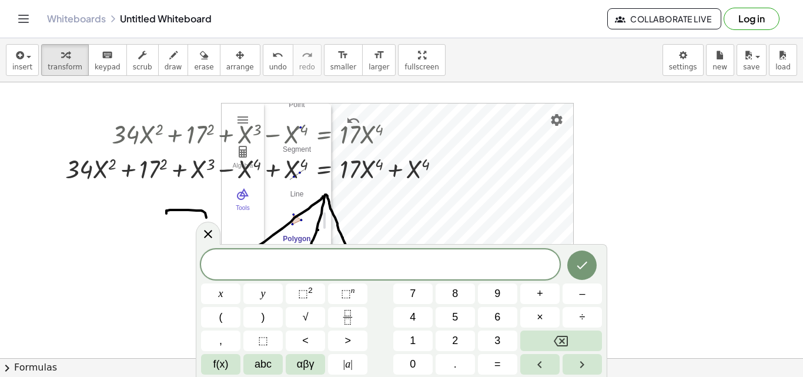
click at [387, 103] on div "insert select one: Math Expression Function Text Youtube Video Graphing Geometr…" at bounding box center [401, 207] width 803 height 339
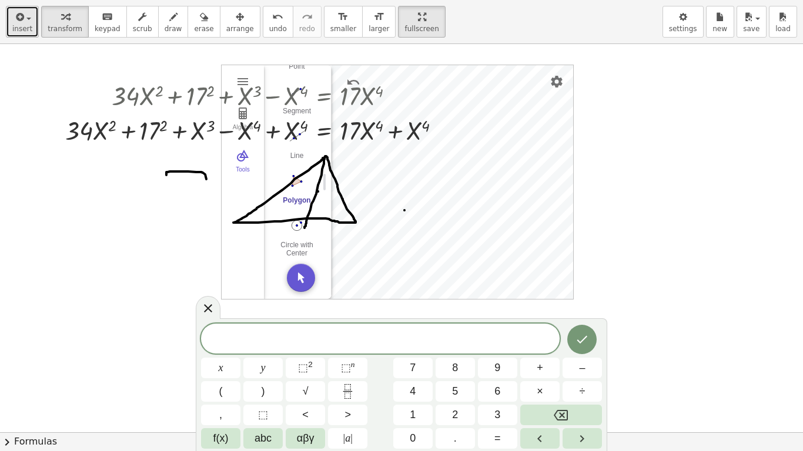
click at [22, 29] on span "insert" at bounding box center [22, 29] width 20 height 8
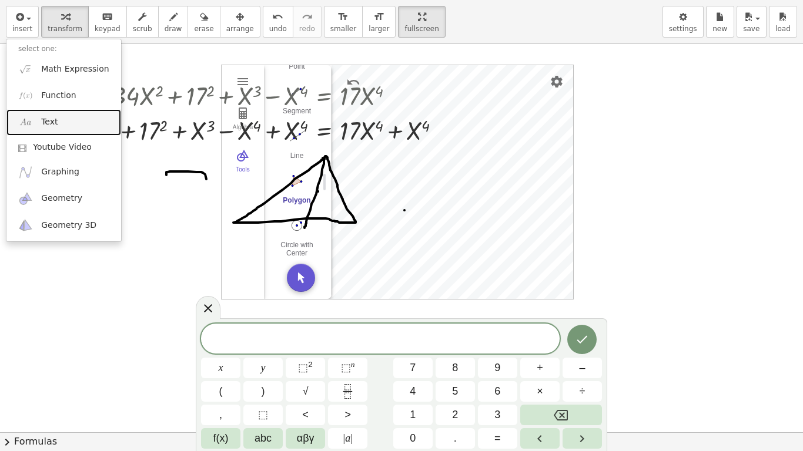
click at [59, 121] on link "Text" at bounding box center [63, 122] width 115 height 26
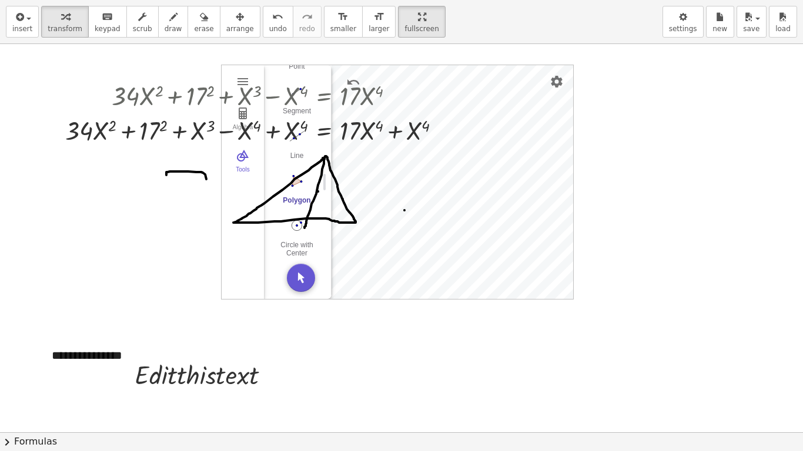
click at [595, 265] on div at bounding box center [401, 432] width 803 height 777
click at [27, 32] on span "insert" at bounding box center [22, 29] width 20 height 8
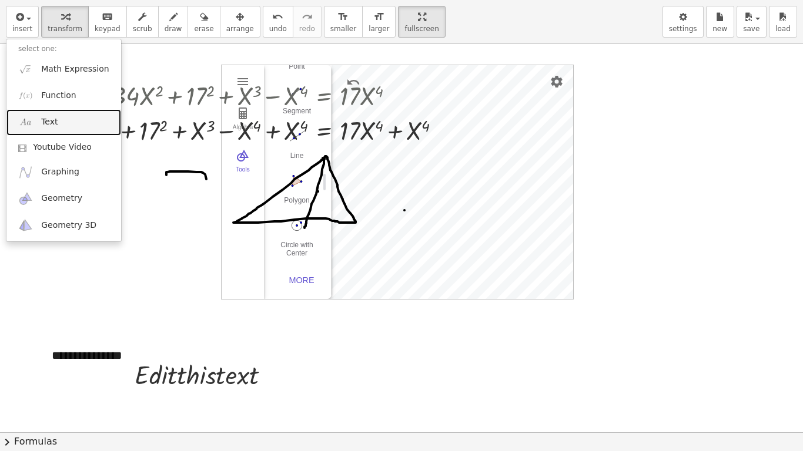
click at [53, 124] on span "Text" at bounding box center [49, 122] width 16 height 12
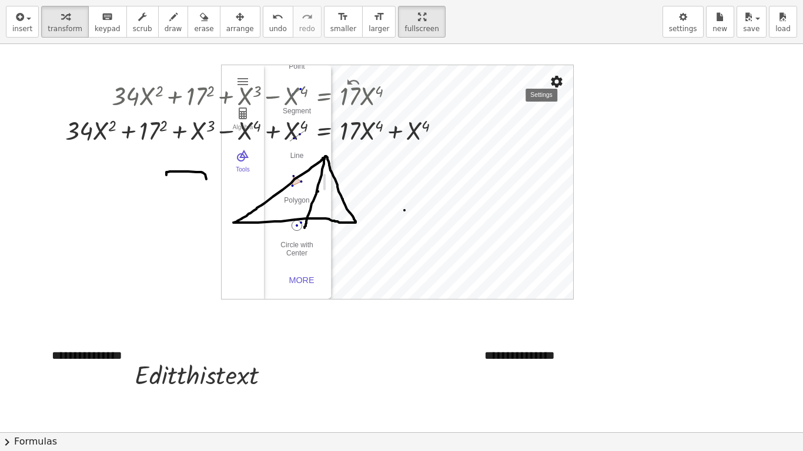
click at [554, 82] on img "Settings" at bounding box center [557, 82] width 14 height 14
